Goal: Information Seeking & Learning: Find specific fact

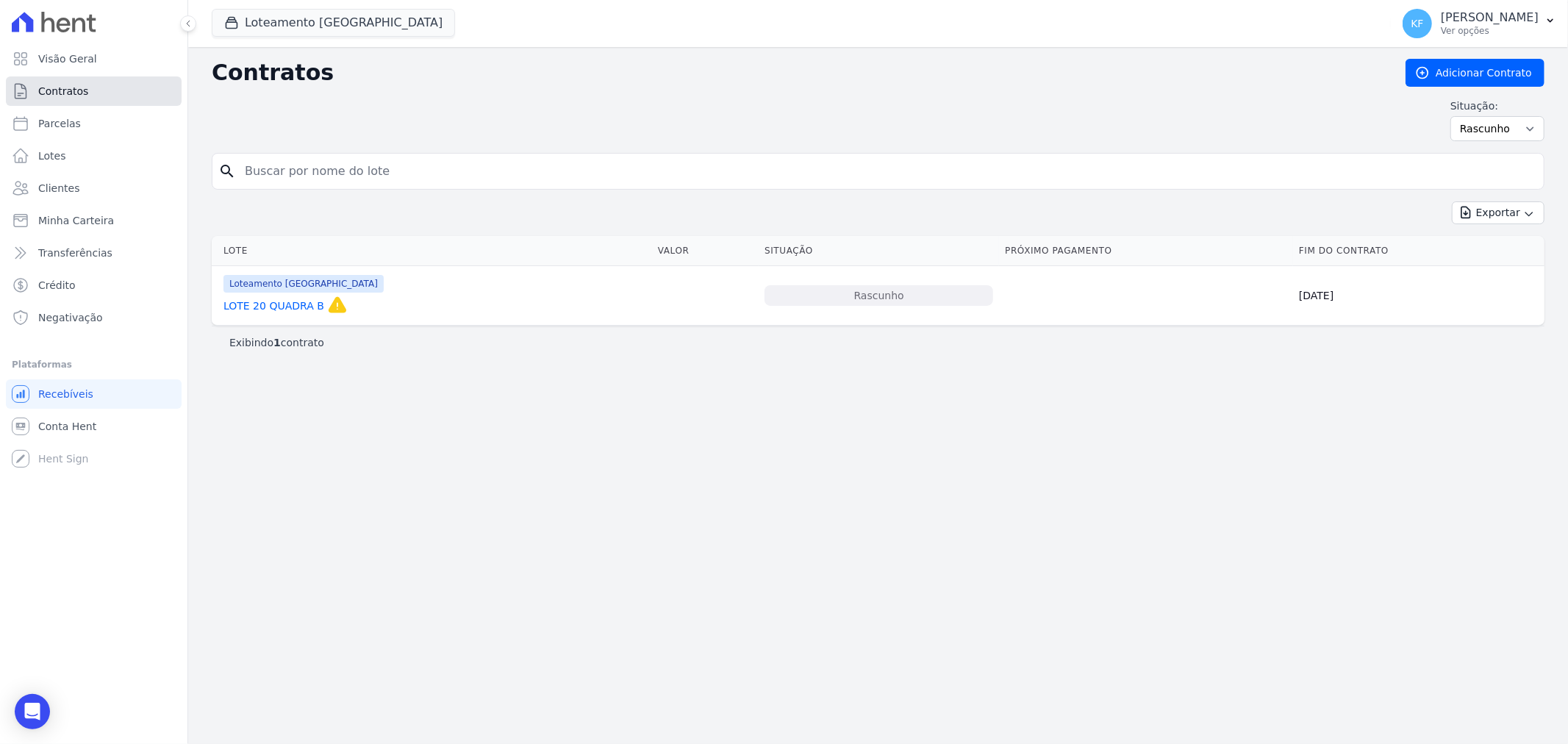
click at [66, 95] on span "Contratos" at bounding box center [63, 91] width 50 height 15
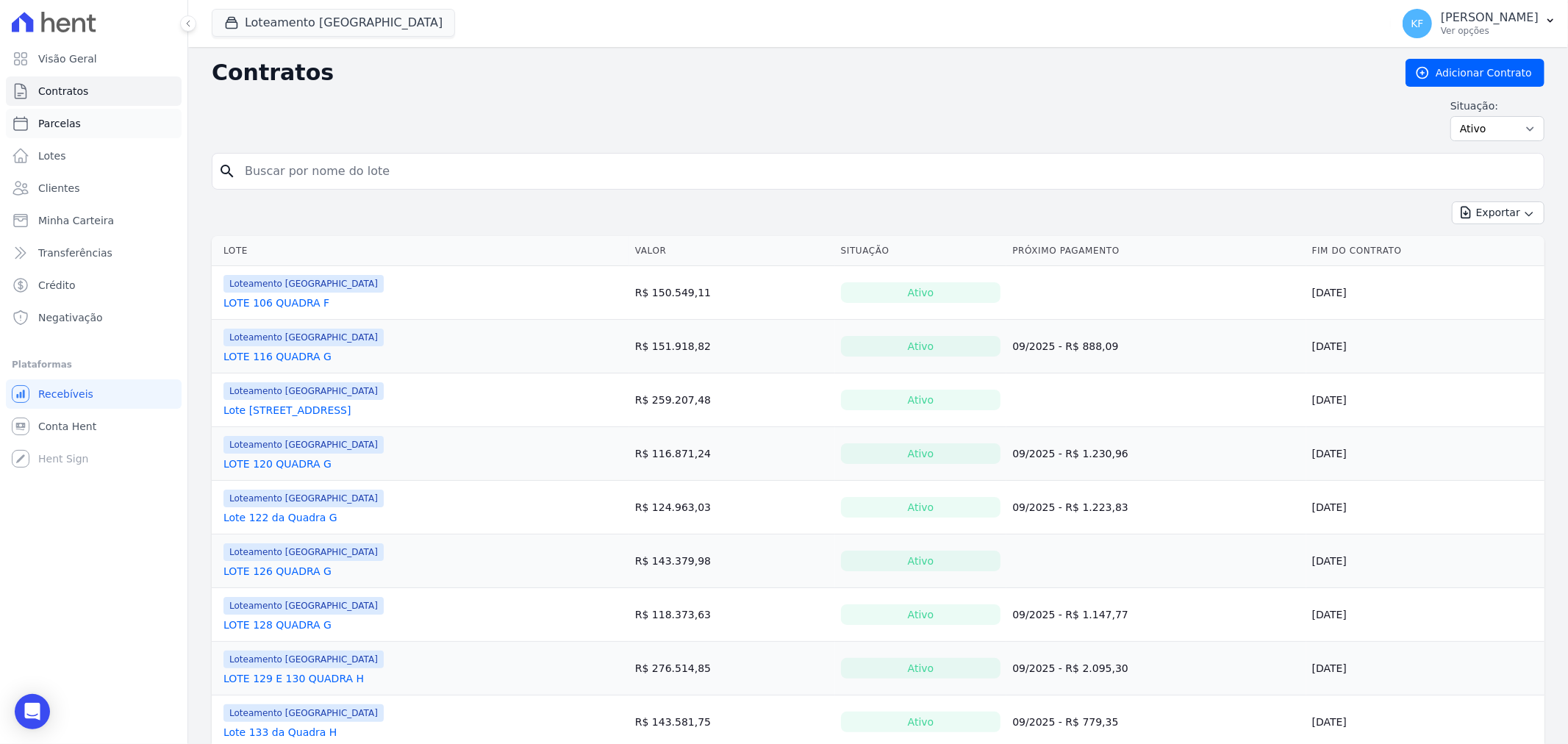
click at [62, 125] on span "Parcelas" at bounding box center [59, 123] width 42 height 15
select select
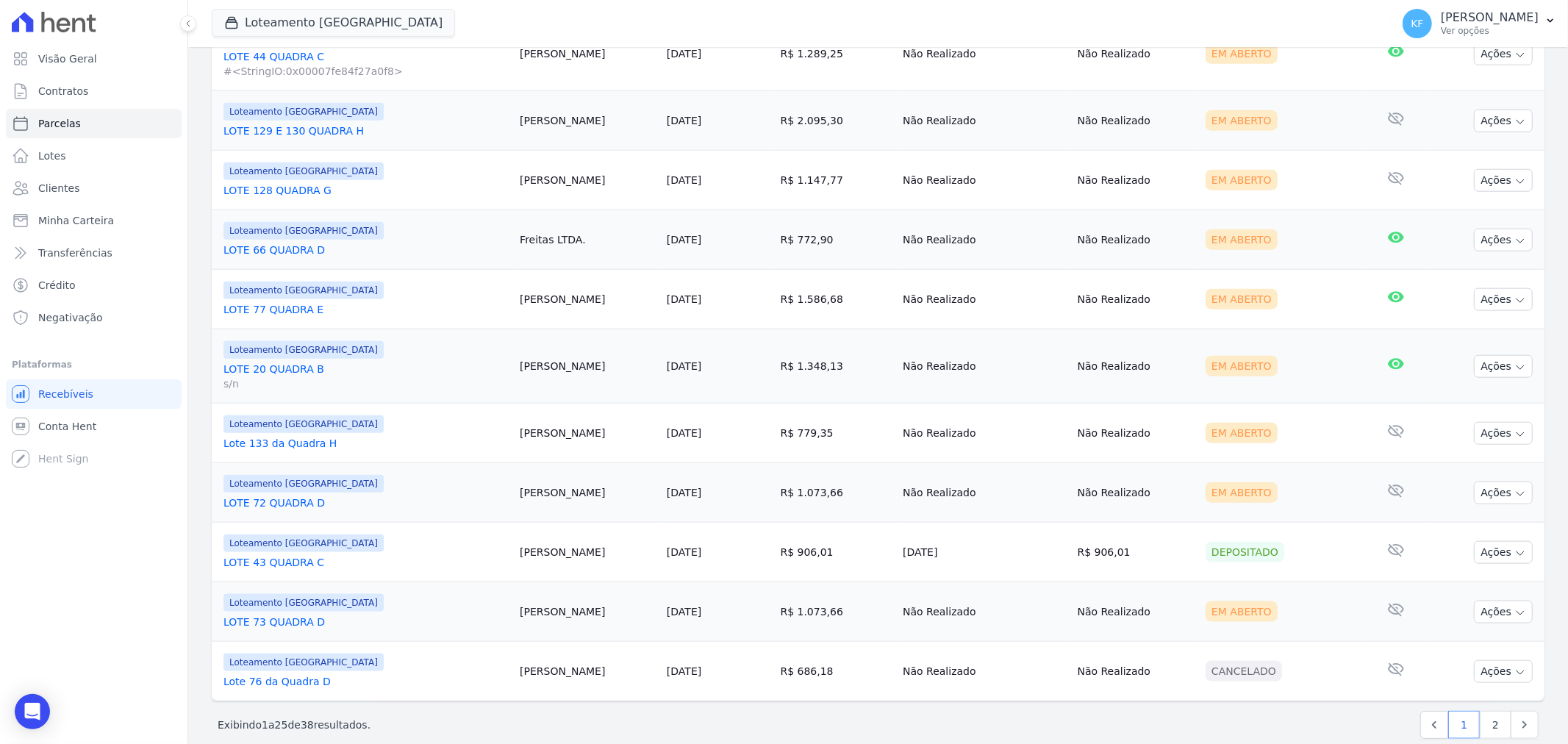
scroll to position [1292, 0]
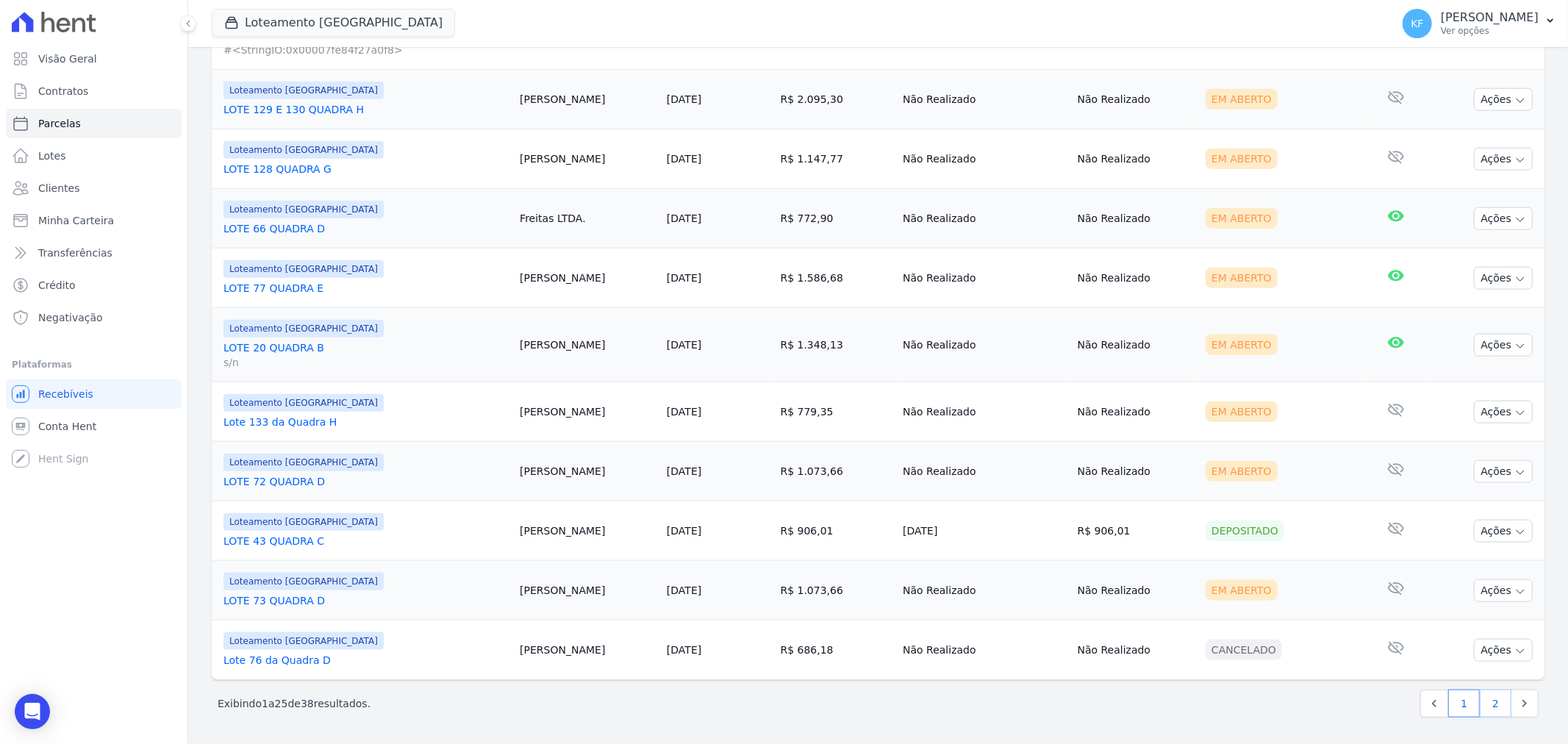
click at [1481, 706] on link "2" at bounding box center [1495, 703] width 32 height 28
select select
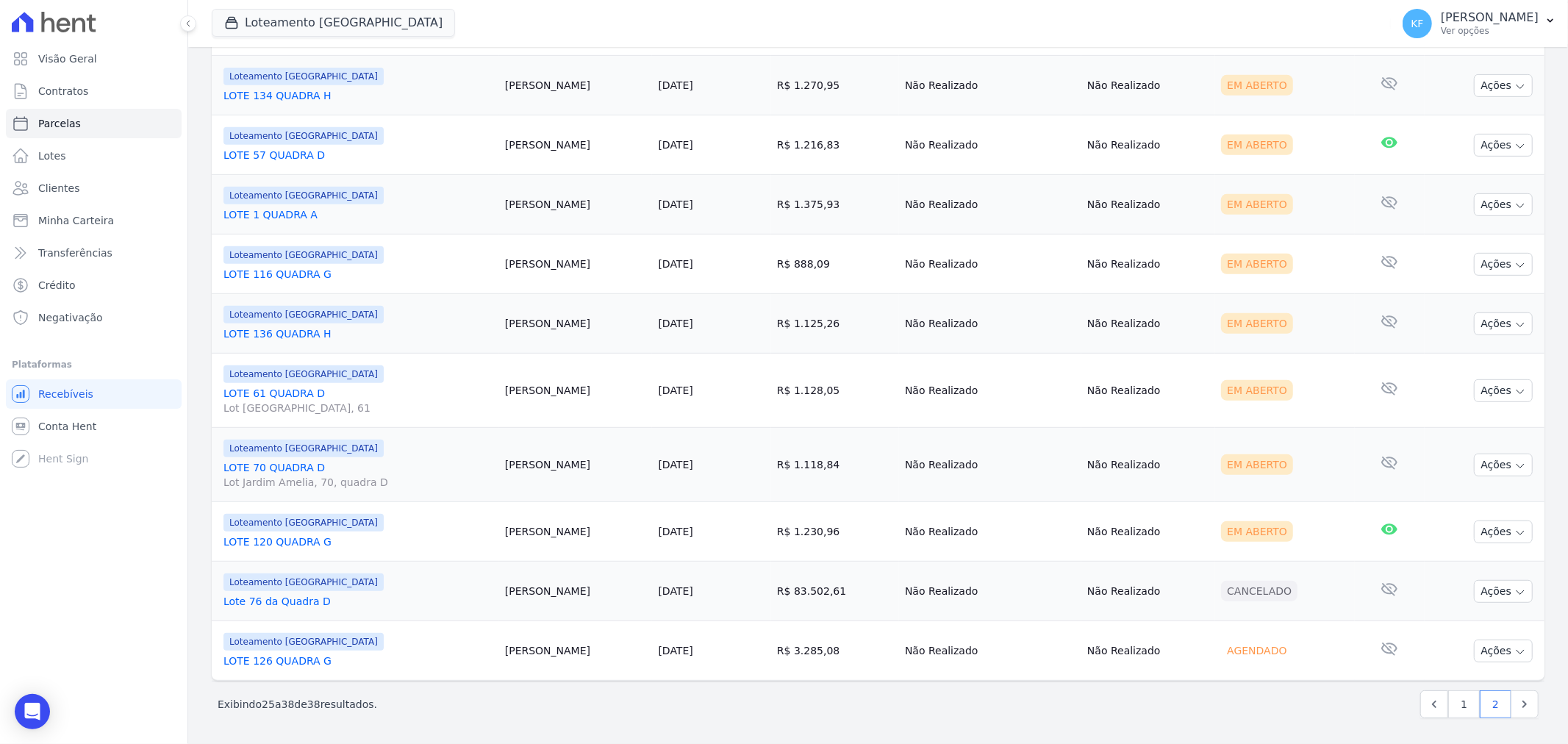
scroll to position [561, 0]
click at [278, 339] on link "LOTE 136 QUADRA H" at bounding box center [358, 332] width 270 height 15
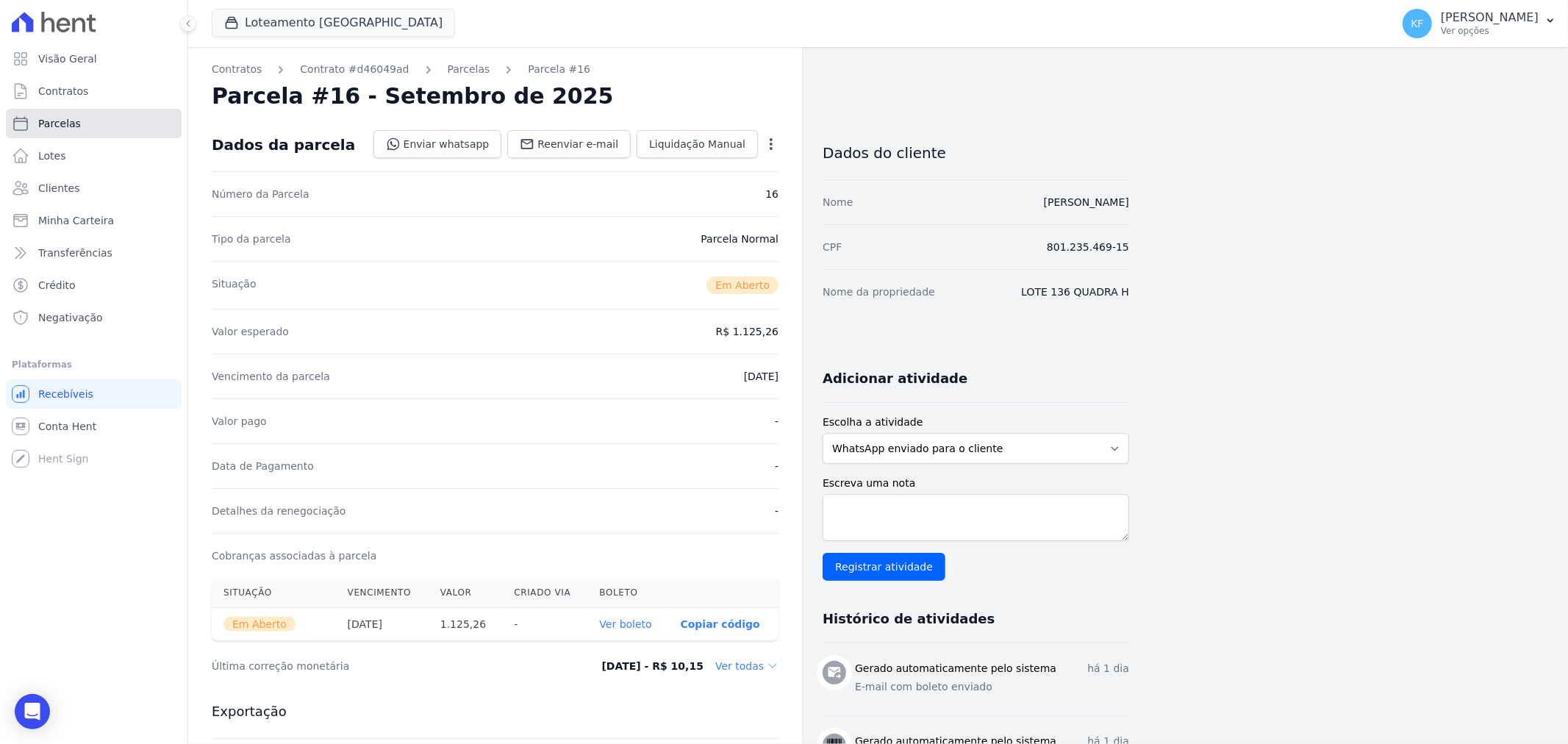
click at [69, 125] on span "Parcelas" at bounding box center [59, 123] width 42 height 15
select select
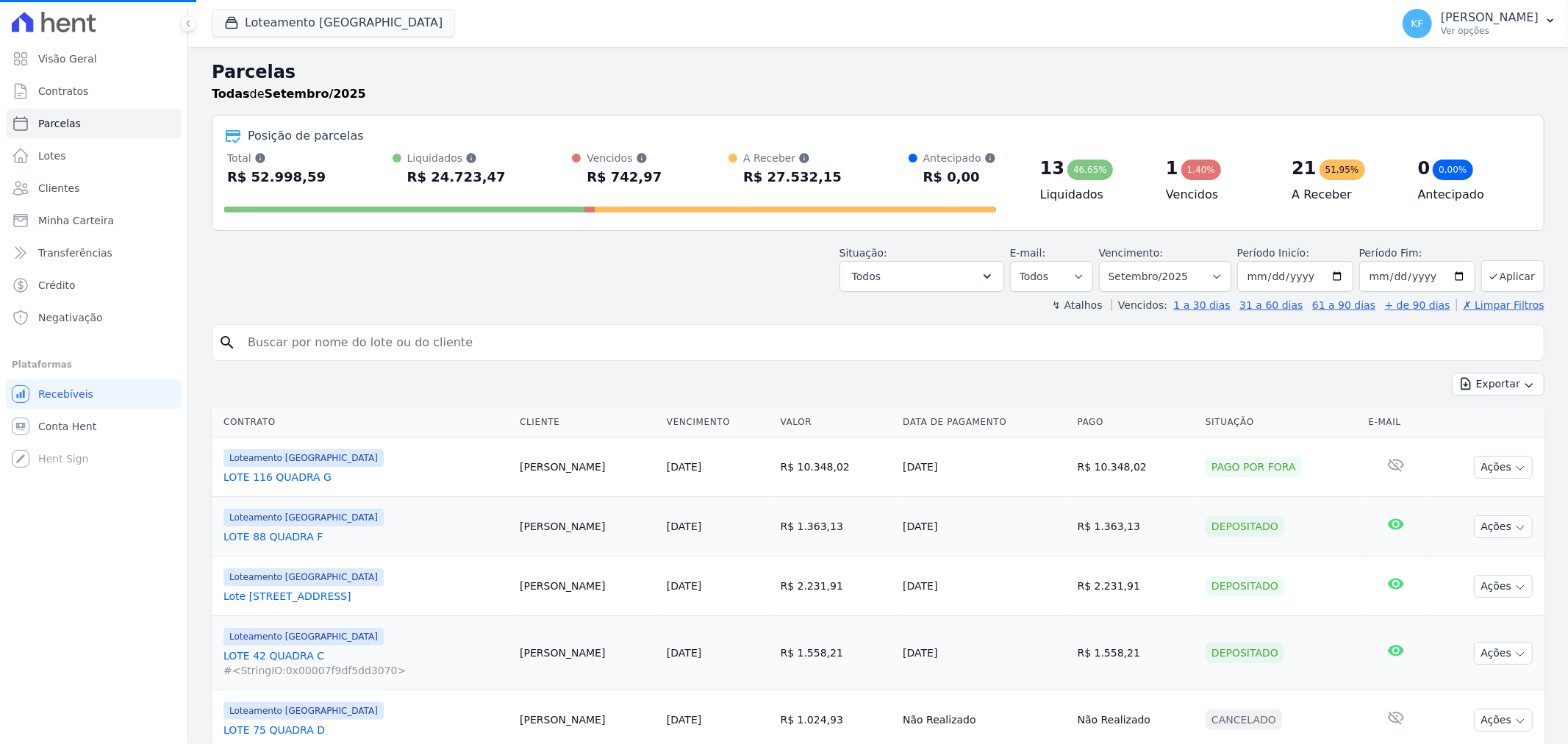
select select
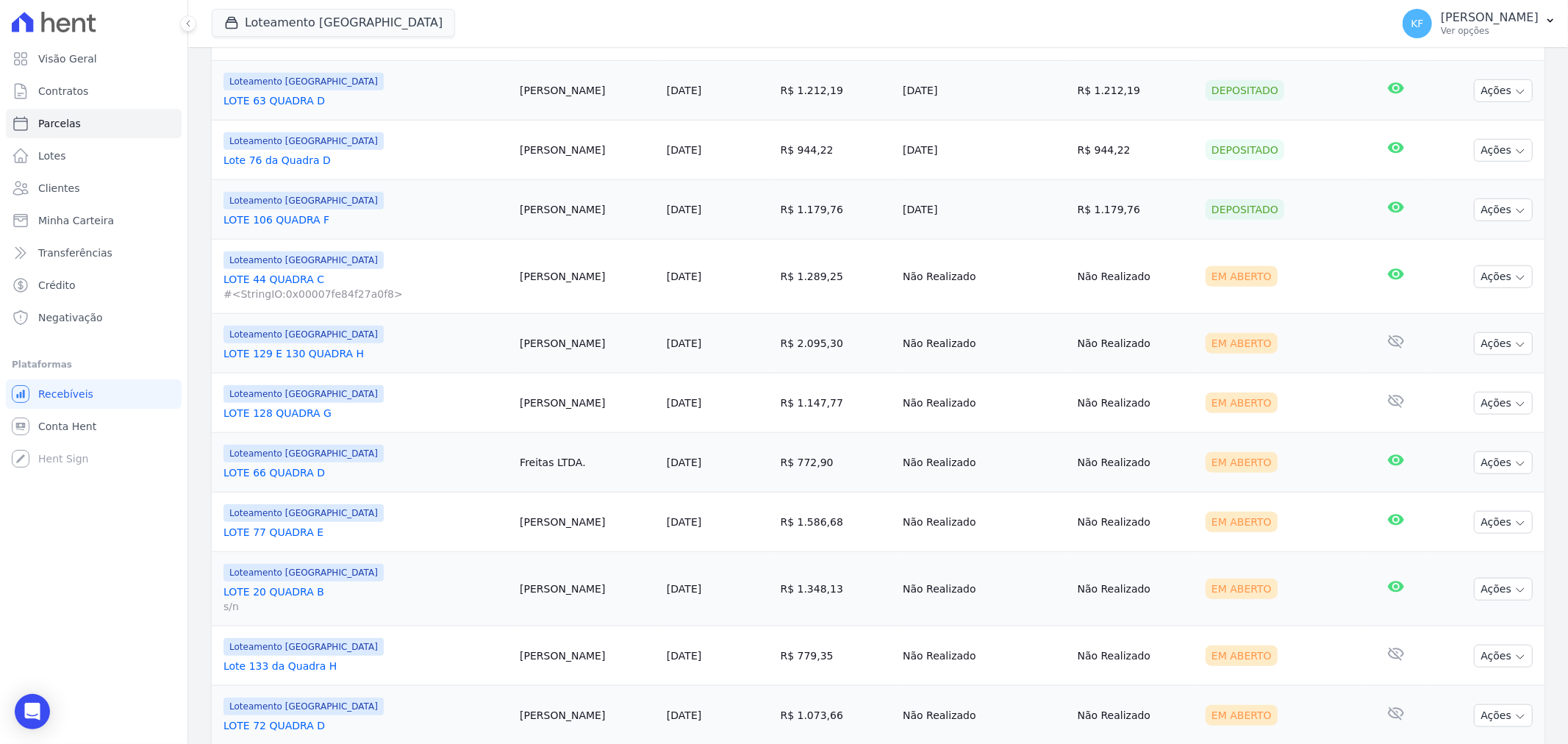
scroll to position [898, 0]
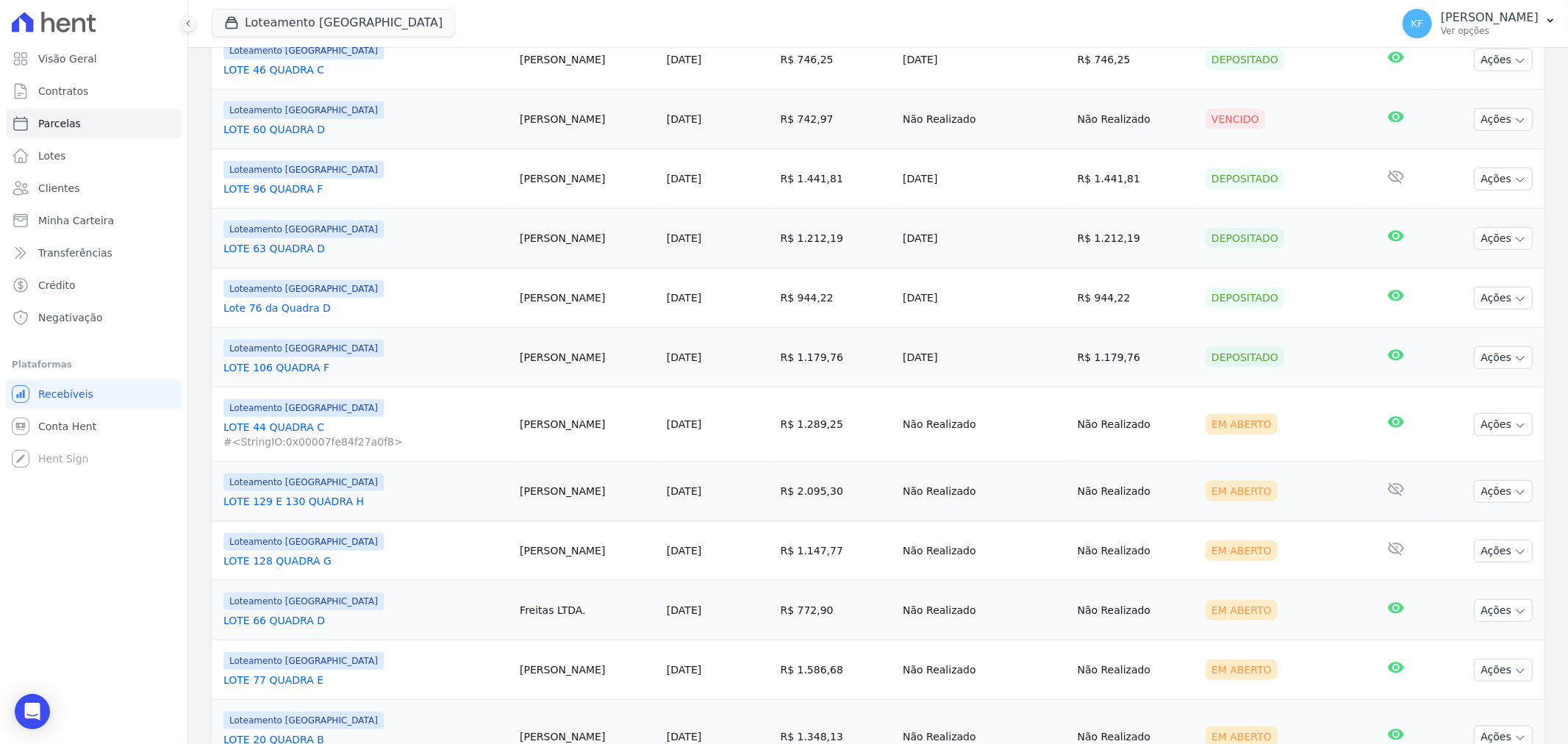
click at [257, 564] on link "LOTE 128 QUADRA G" at bounding box center [365, 561] width 285 height 15
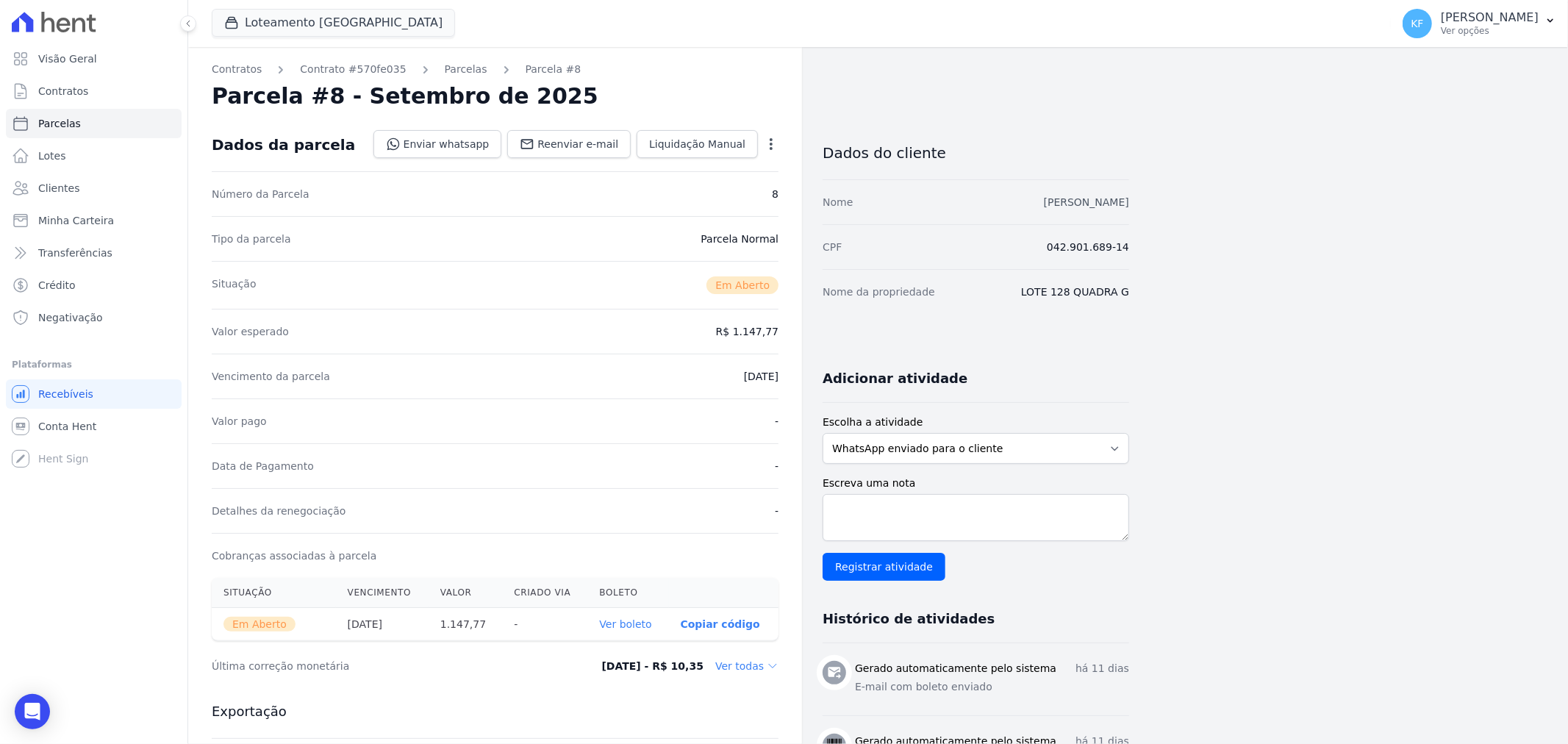
click at [1049, 201] on link "[PERSON_NAME]" at bounding box center [1086, 202] width 86 height 12
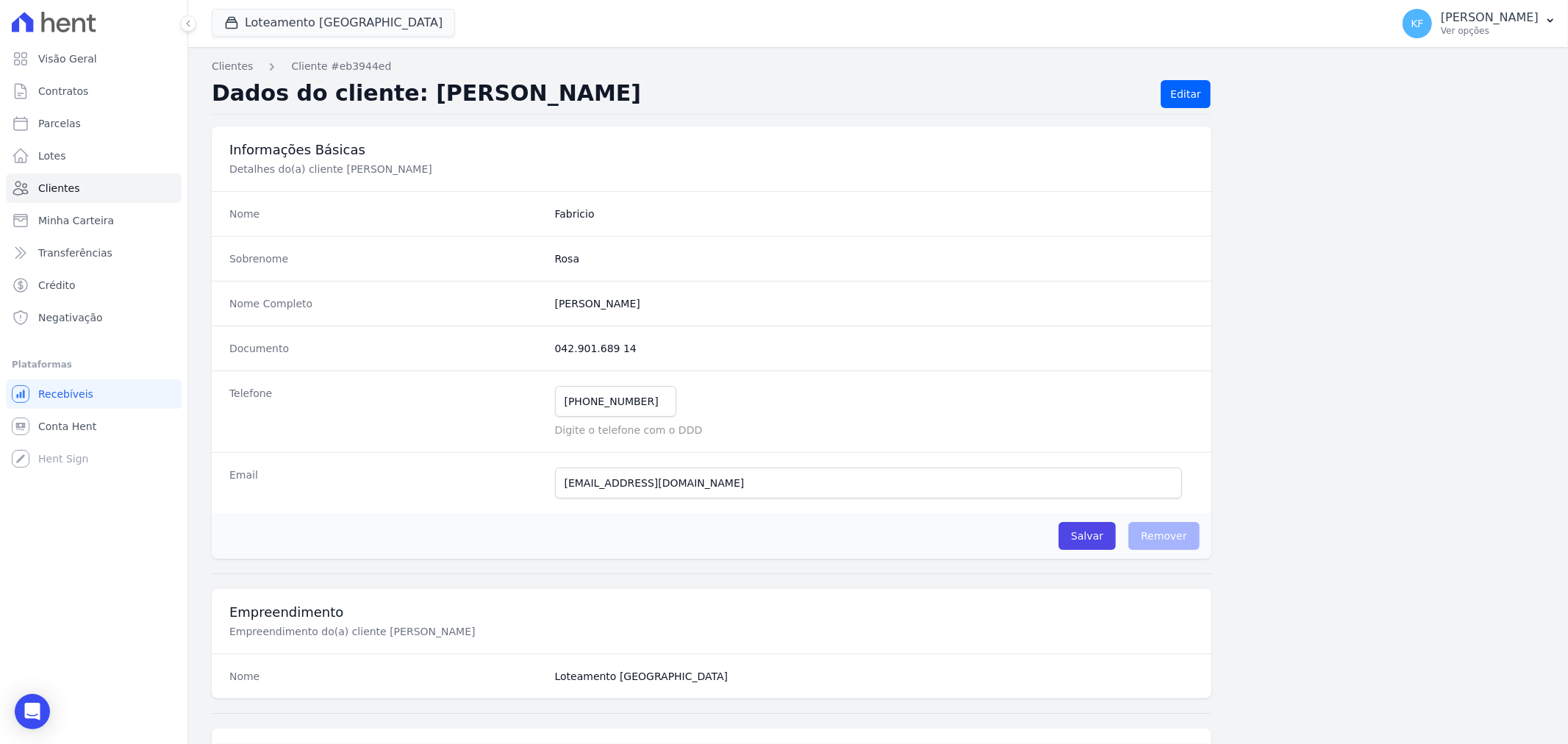
drag, startPoint x: 549, startPoint y: 351, endPoint x: 623, endPoint y: 350, distance: 74.0
click at [623, 350] on div "Documento 042.901.689 14" at bounding box center [711, 348] width 999 height 45
copy dd "042.901.689 14"
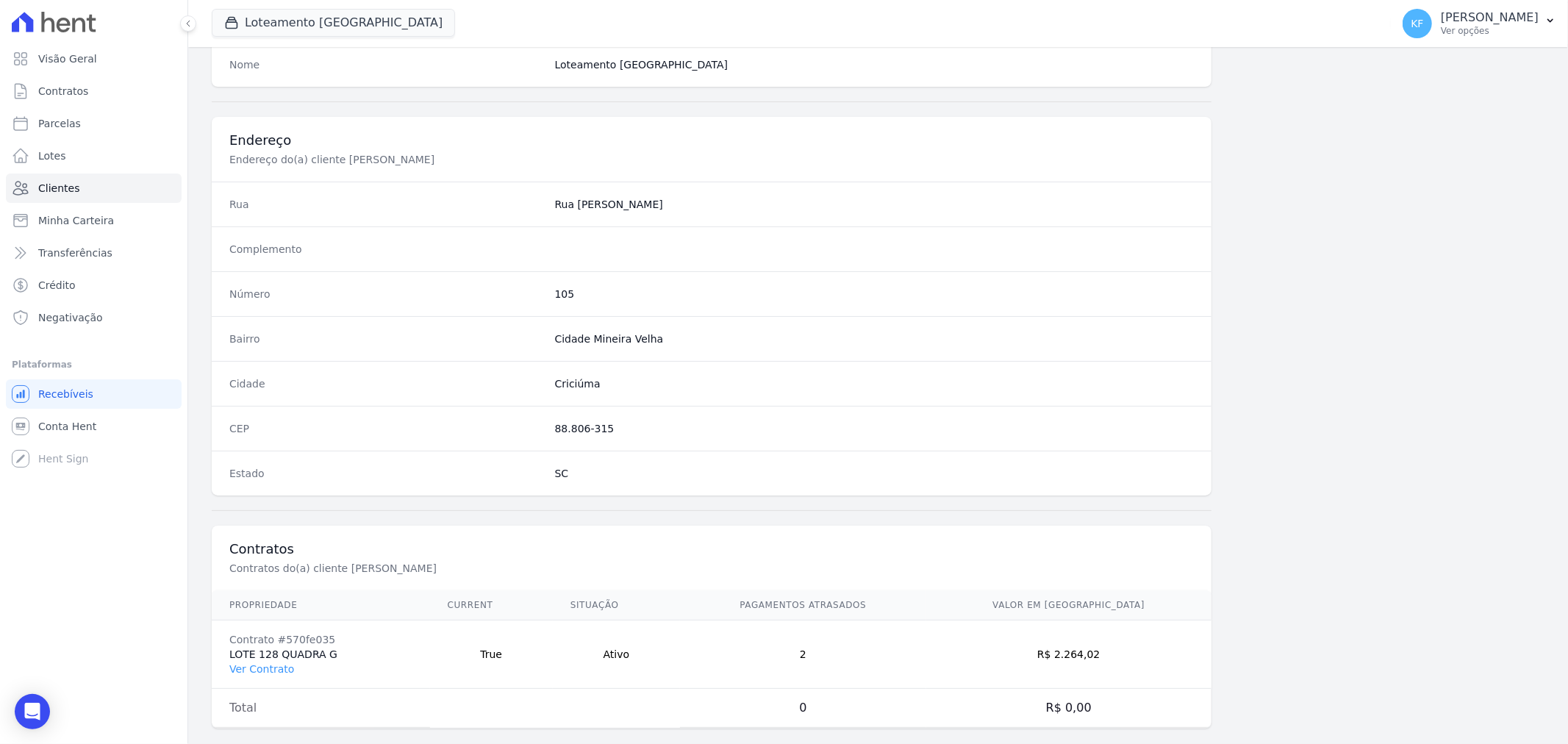
scroll to position [633, 0]
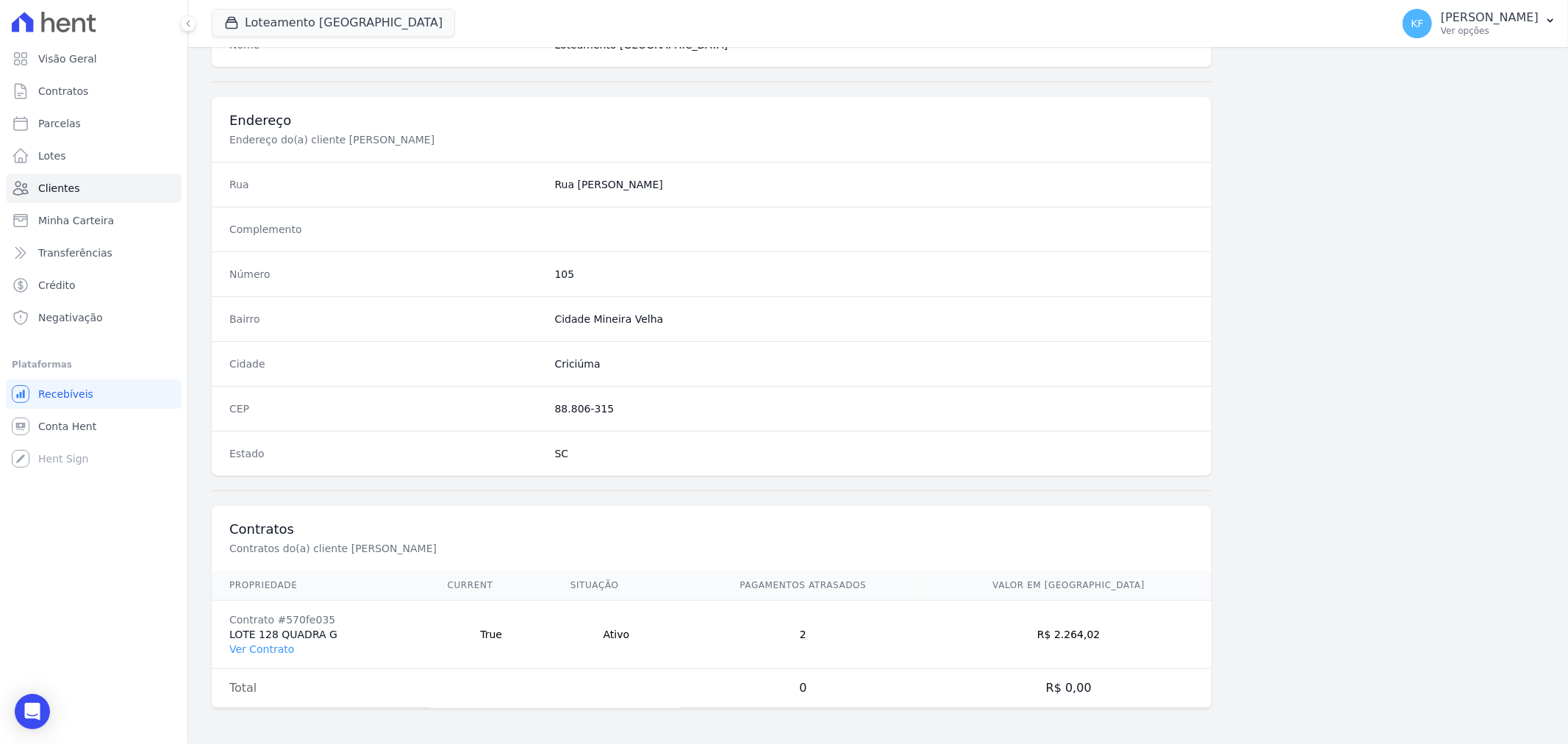
drag, startPoint x: 552, startPoint y: 184, endPoint x: 662, endPoint y: 193, distance: 110.4
click at [662, 193] on div "Rua [GEOGRAPHIC_DATA][PERSON_NAME]" at bounding box center [711, 184] width 999 height 45
copy dd "Rua [PERSON_NAME]"
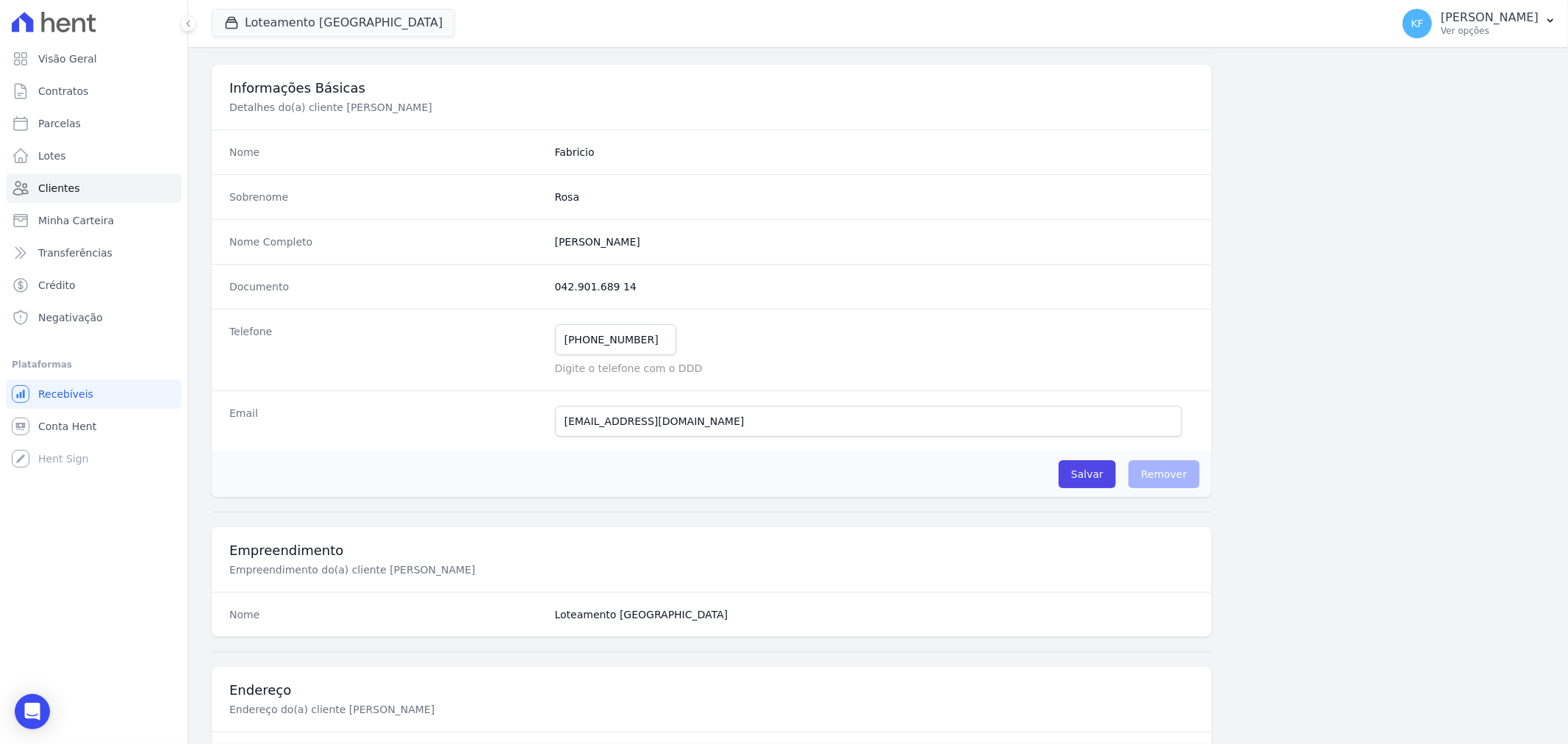
scroll to position [0, 0]
